Goal: Task Accomplishment & Management: Manage account settings

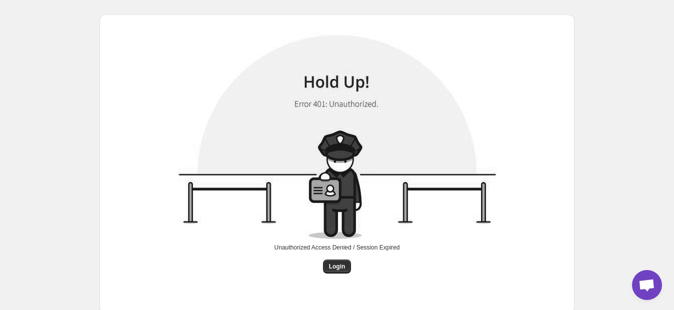
scroll to position [23, 0]
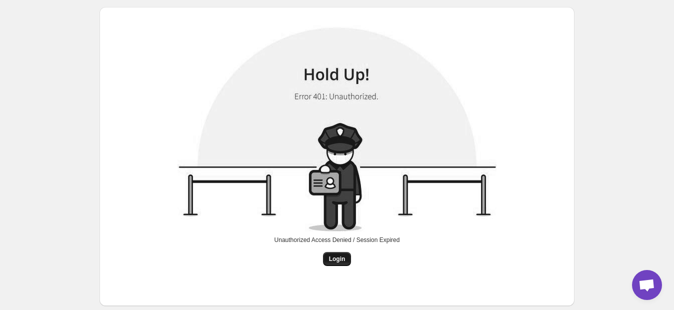
click at [339, 203] on span "Login" at bounding box center [337, 259] width 16 height 8
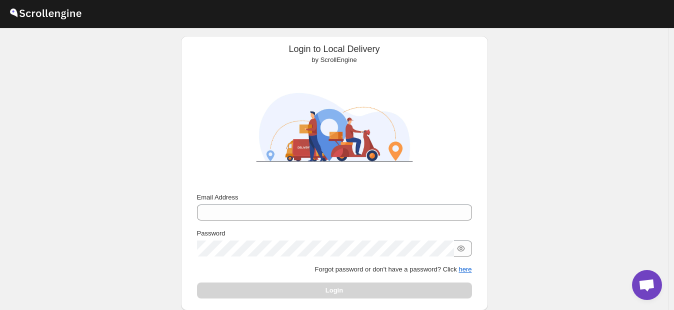
scroll to position [86, 0]
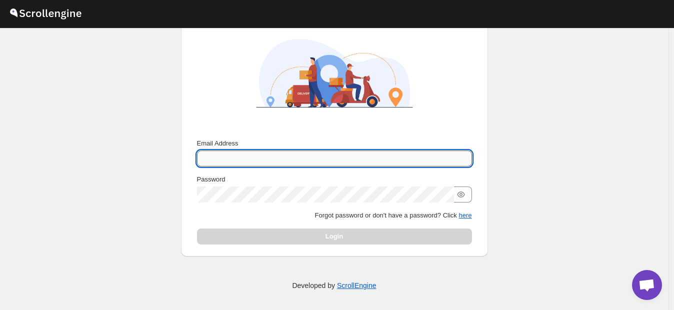
click at [214, 154] on input "Email Address" at bounding box center [334, 158] width 275 height 16
type input "[EMAIL_ADDRESS][DOMAIN_NAME]"
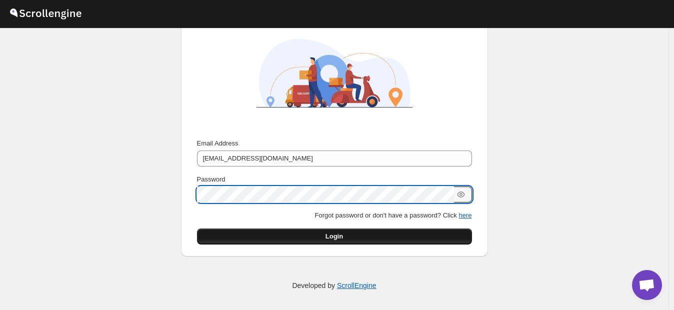
click at [350, 203] on button "Login" at bounding box center [334, 236] width 275 height 16
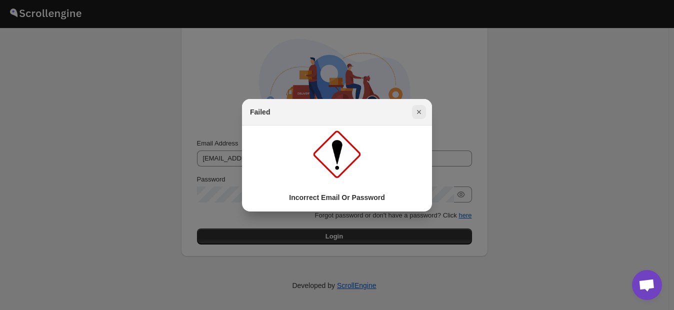
click at [381, 112] on icon "Close" at bounding box center [419, 112] width 4 height 4
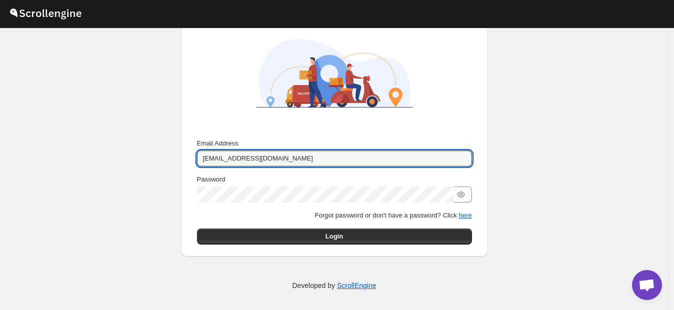
drag, startPoint x: 332, startPoint y: 159, endPoint x: 146, endPoint y: 153, distance: 185.9
click at [146, 153] on div "Login to Local Delivery by ScrollEngine Submit Email Address [EMAIL_ADDRESS][DO…" at bounding box center [334, 126] width 668 height 368
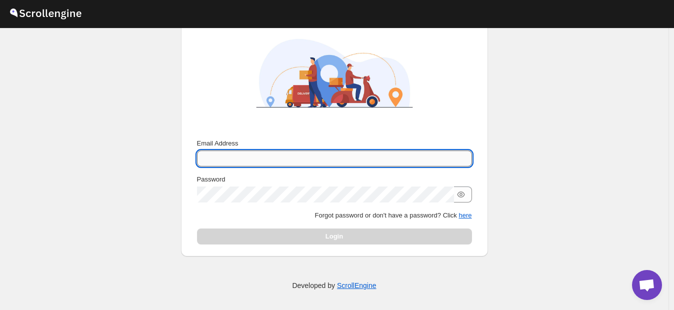
click at [222, 157] on input "Email Address" at bounding box center [334, 158] width 275 height 16
paste input "[EMAIL_ADDRESS][DOMAIN_NAME]"
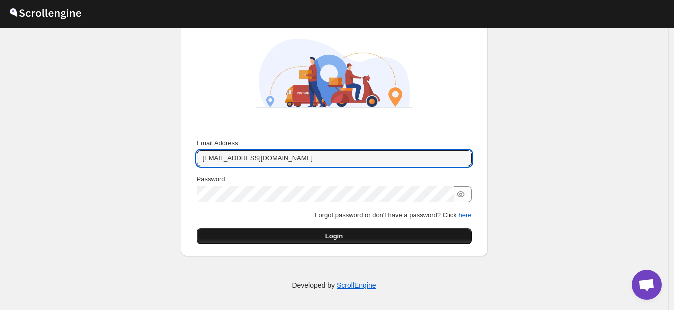
type input "[EMAIL_ADDRESS][DOMAIN_NAME]"
click at [336, 203] on span "Login" at bounding box center [333, 236] width 17 height 10
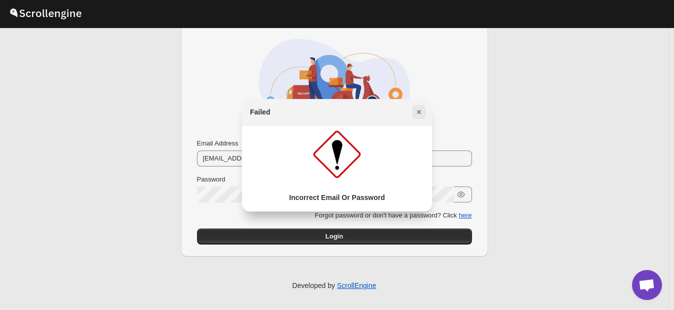
click at [381, 109] on icon "Close" at bounding box center [419, 112] width 10 height 10
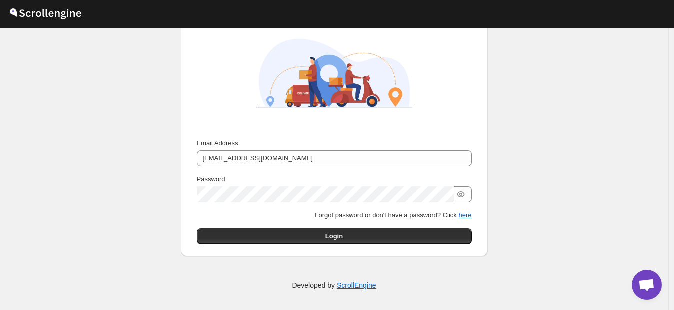
click at [303, 149] on div "Email Address [EMAIL_ADDRESS][DOMAIN_NAME]" at bounding box center [334, 152] width 275 height 28
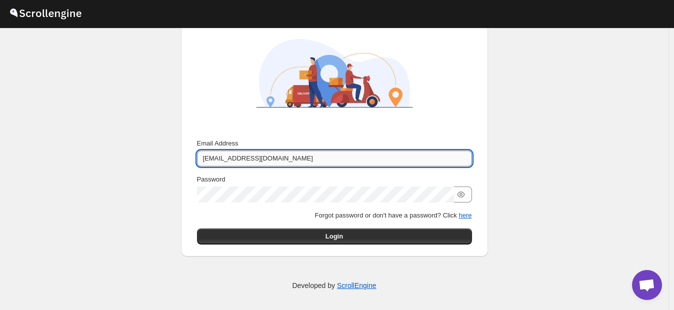
click at [299, 161] on input "[EMAIL_ADDRESS][DOMAIN_NAME]" at bounding box center [334, 158] width 275 height 16
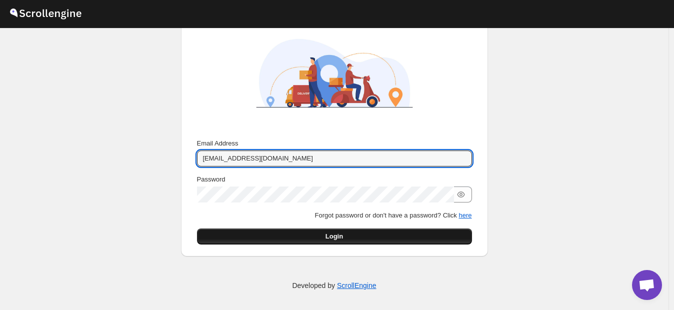
click at [339, 203] on span "Login" at bounding box center [333, 236] width 17 height 10
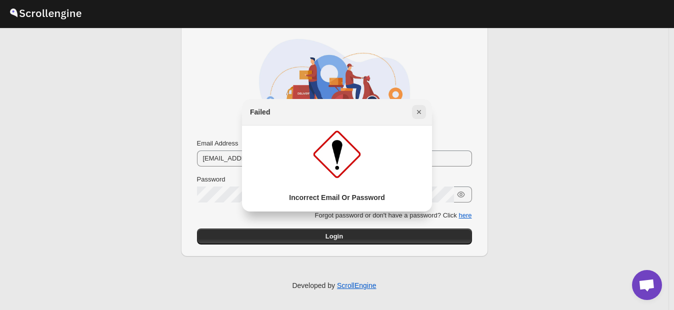
click at [381, 110] on icon "Close" at bounding box center [419, 112] width 10 height 10
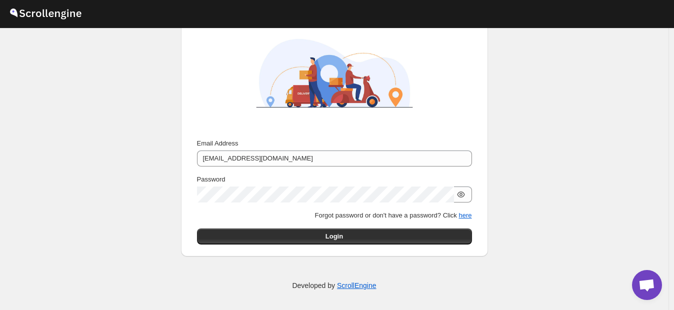
click at [381, 197] on icon "button" at bounding box center [461, 194] width 10 height 10
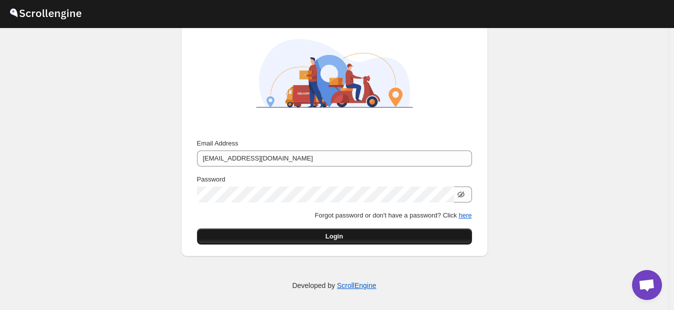
click at [350, 203] on button "Login" at bounding box center [334, 236] width 275 height 16
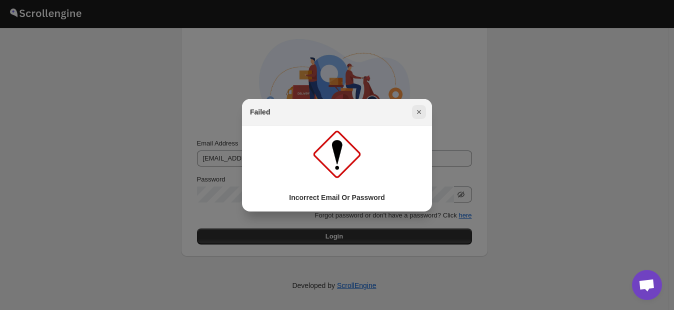
click at [381, 111] on icon "Close" at bounding box center [419, 112] width 4 height 4
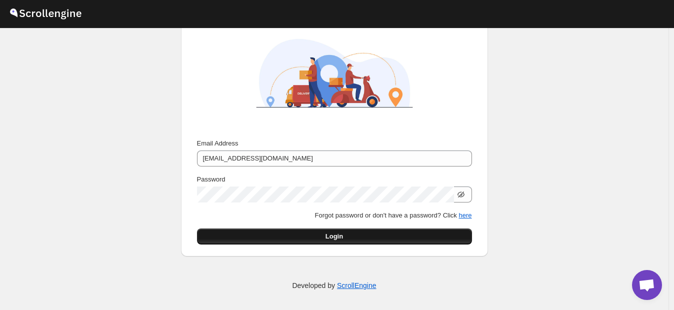
click at [338, 203] on span "Login" at bounding box center [333, 236] width 17 height 10
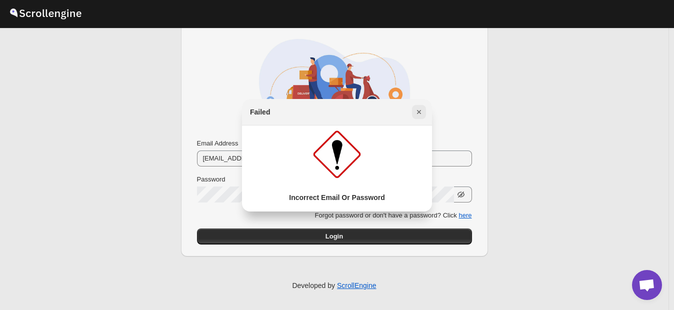
click at [381, 111] on icon "Close" at bounding box center [419, 112] width 10 height 10
